Goal: Task Accomplishment & Management: Manage account settings

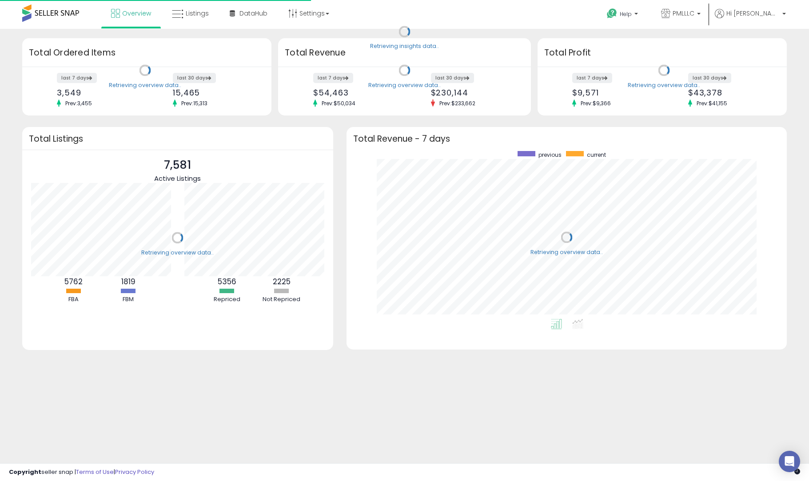
scroll to position [168, 423]
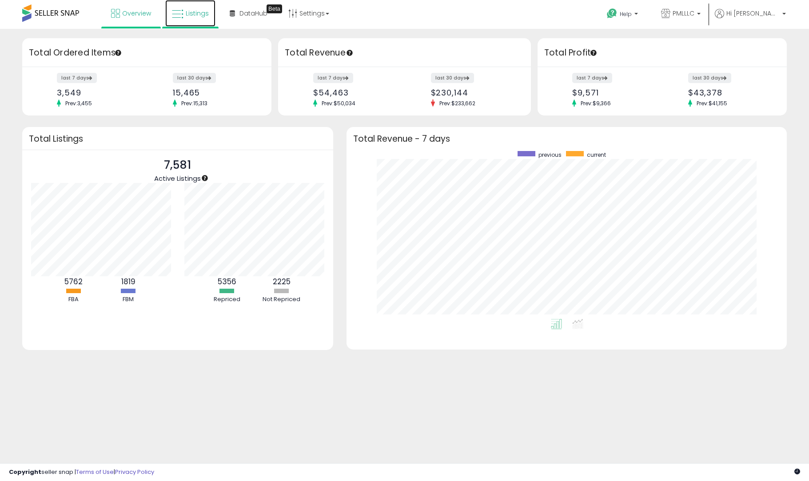
click at [192, 12] on span "Listings" at bounding box center [197, 13] width 23 height 9
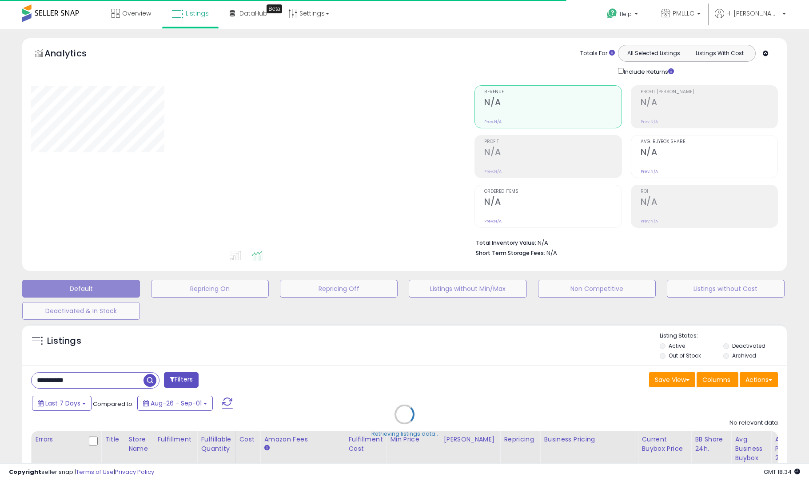
click at [228, 312] on div "Default Repricing On Repricing Off Listings without Min/Max Non Competitive Lis…" at bounding box center [404, 298] width 787 height 44
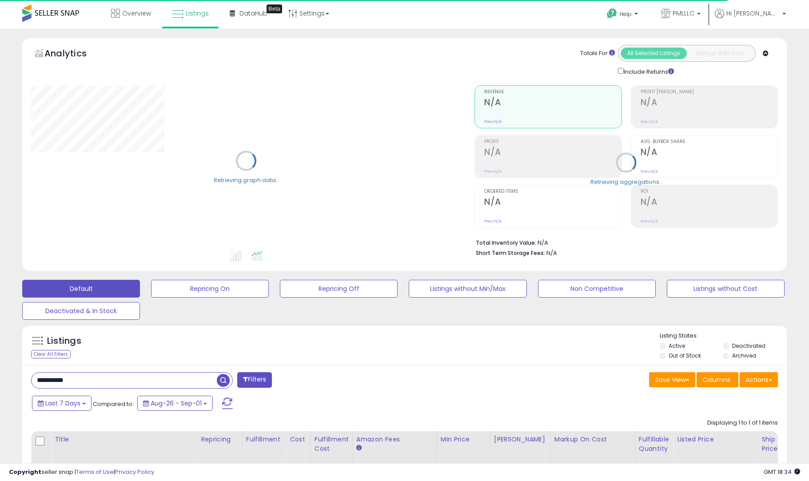
drag, startPoint x: 102, startPoint y: 381, endPoint x: 16, endPoint y: 372, distance: 86.2
click at [22, 372] on div "Listings Clear All Filters" at bounding box center [405, 444] width 778 height 248
paste input "text"
click at [224, 379] on span "button" at bounding box center [223, 380] width 13 height 13
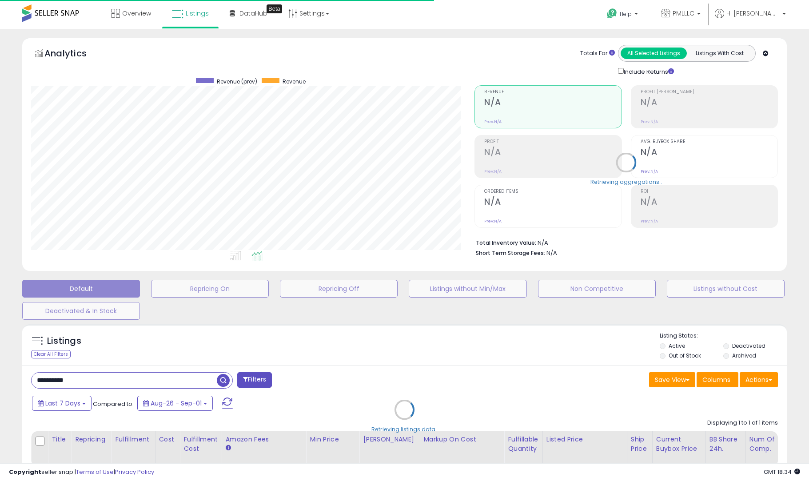
drag, startPoint x: 361, startPoint y: 374, endPoint x: 377, endPoint y: 349, distance: 29.6
click at [361, 373] on div "Retrieving listings data.." at bounding box center [405, 416] width 778 height 193
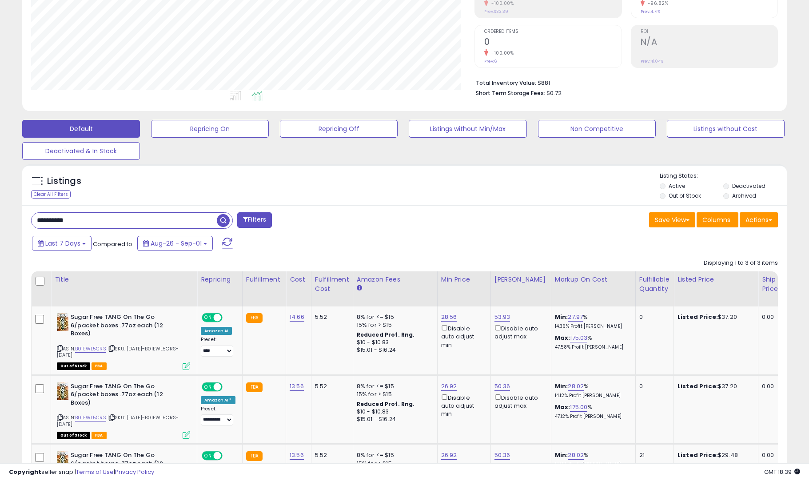
click at [520, 196] on div "Listings Clear All Filters Listing States:" at bounding box center [404, 187] width 765 height 30
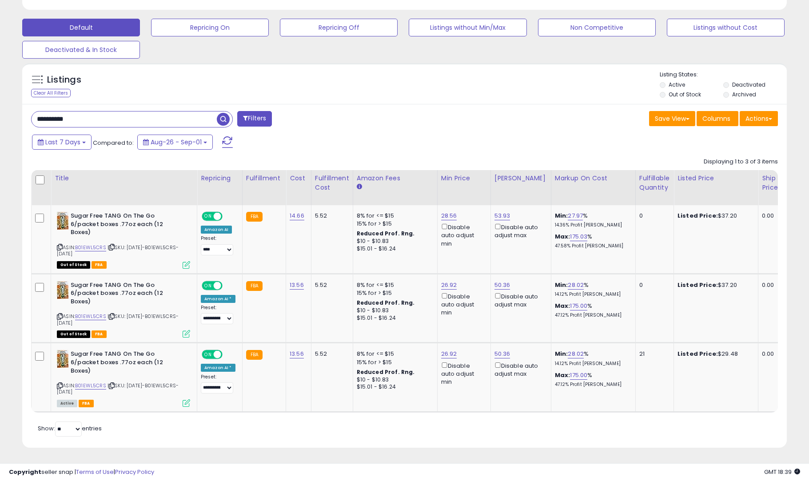
scroll to position [244, 0]
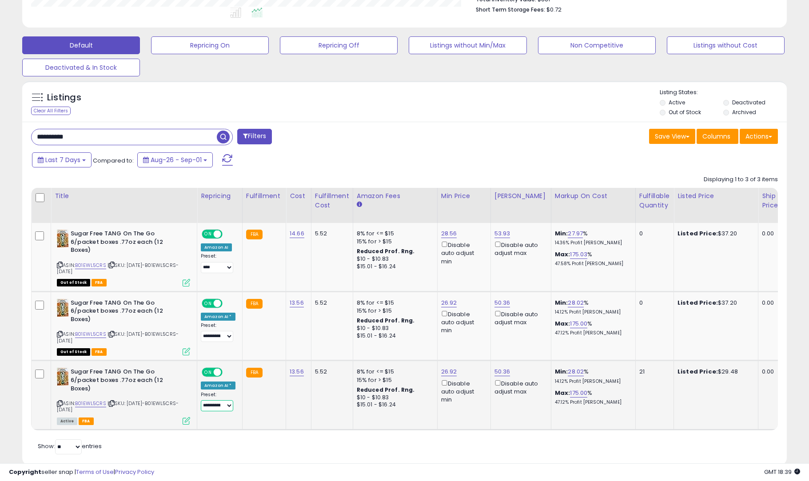
click at [216, 404] on select "**********" at bounding box center [217, 405] width 32 height 11
click at [252, 424] on td "FBA" at bounding box center [264, 395] width 44 height 69
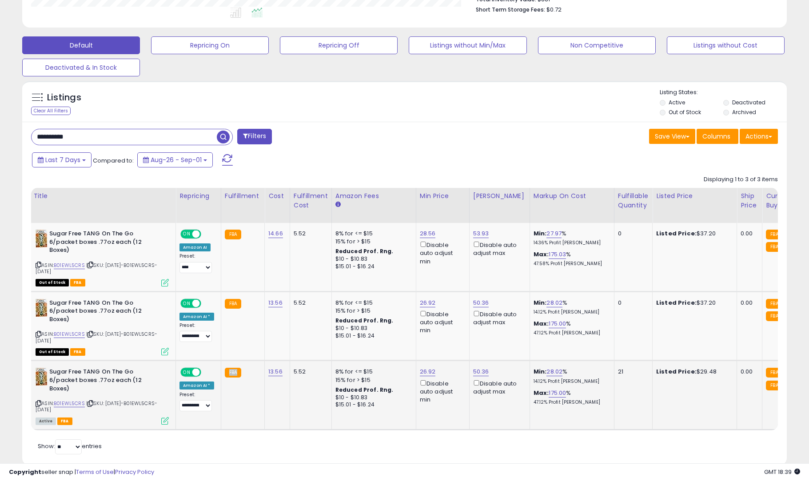
scroll to position [0, 0]
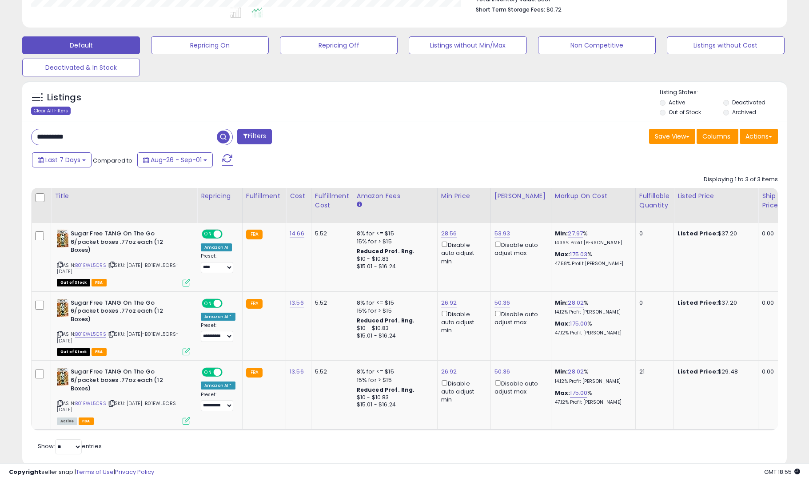
drag, startPoint x: 129, startPoint y: 140, endPoint x: 41, endPoint y: 112, distance: 92.2
click at [42, 113] on div "Listings Clear All Filters Active" at bounding box center [404, 273] width 765 height 385
paste input "text"
type input "**********"
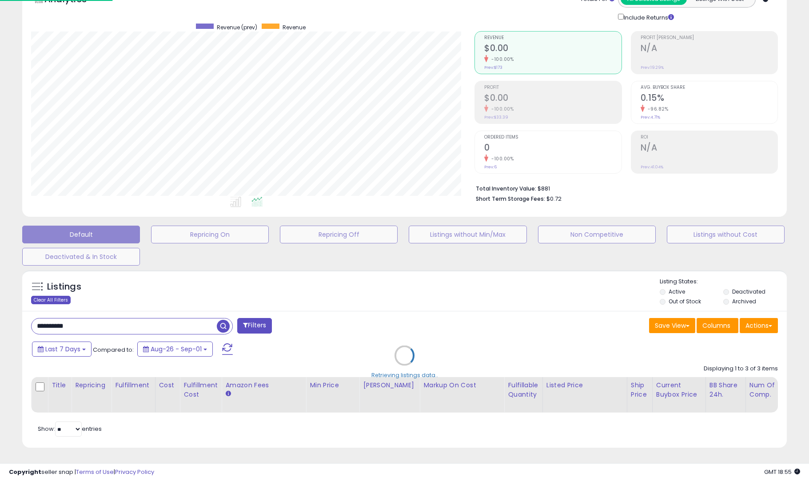
scroll to position [54, 0]
click at [344, 301] on div "Retrieving listings data.." at bounding box center [405, 362] width 778 height 193
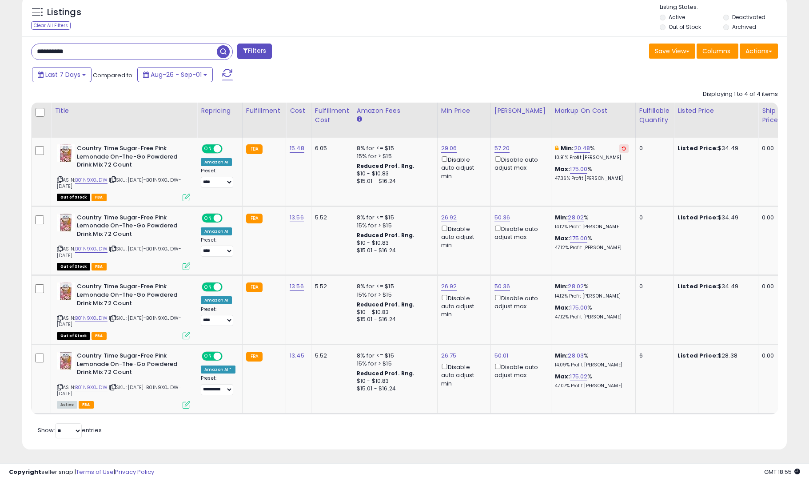
scroll to position [331, 0]
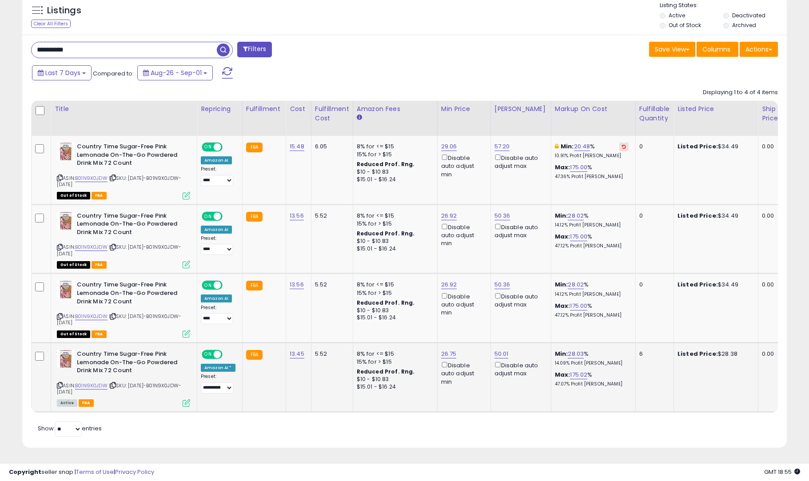
click at [360, 368] on div "8% for <= $15 15% for > $15 Reduced Prof. Rng. $10 - $10.83 $15.01 - $16.24" at bounding box center [394, 370] width 74 height 41
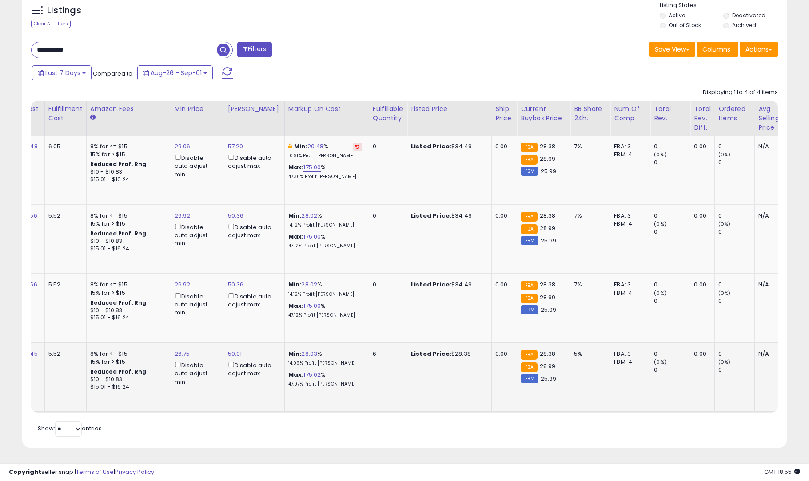
scroll to position [0, 0]
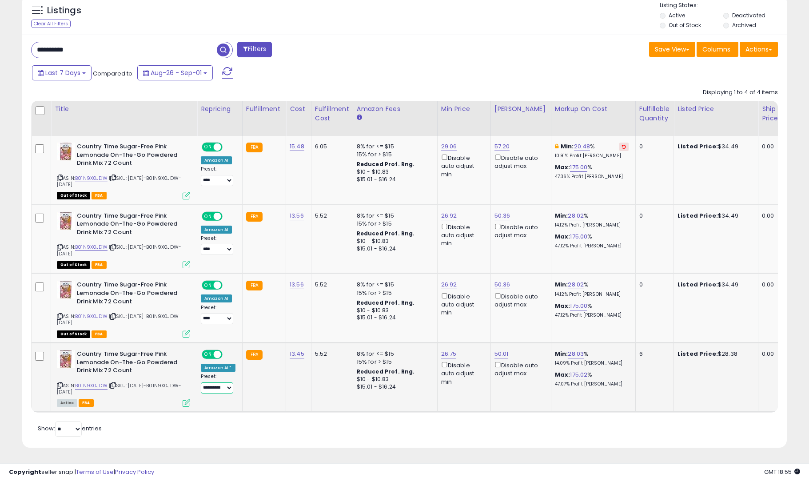
click at [225, 388] on select "**********" at bounding box center [217, 388] width 32 height 11
click at [225, 427] on div "Retrieving listings data.. Displaying 1 to 4 of 4 items Title Repricing" at bounding box center [404, 261] width 747 height 355
